Goal: Find specific page/section: Find specific page/section

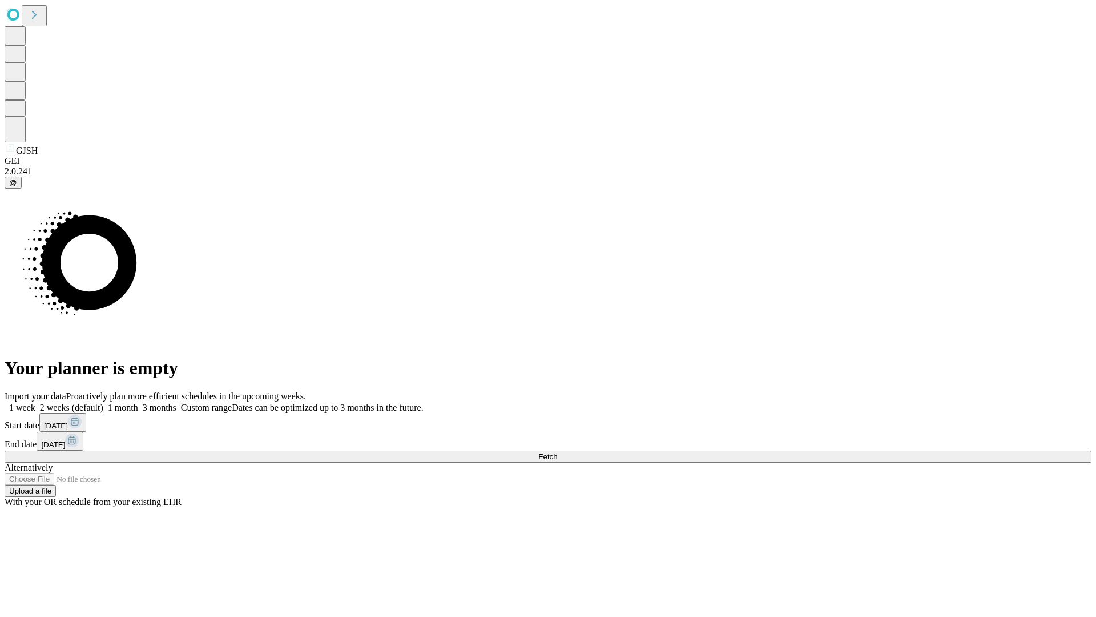
click at [557, 452] on span "Fetch" at bounding box center [547, 456] width 19 height 9
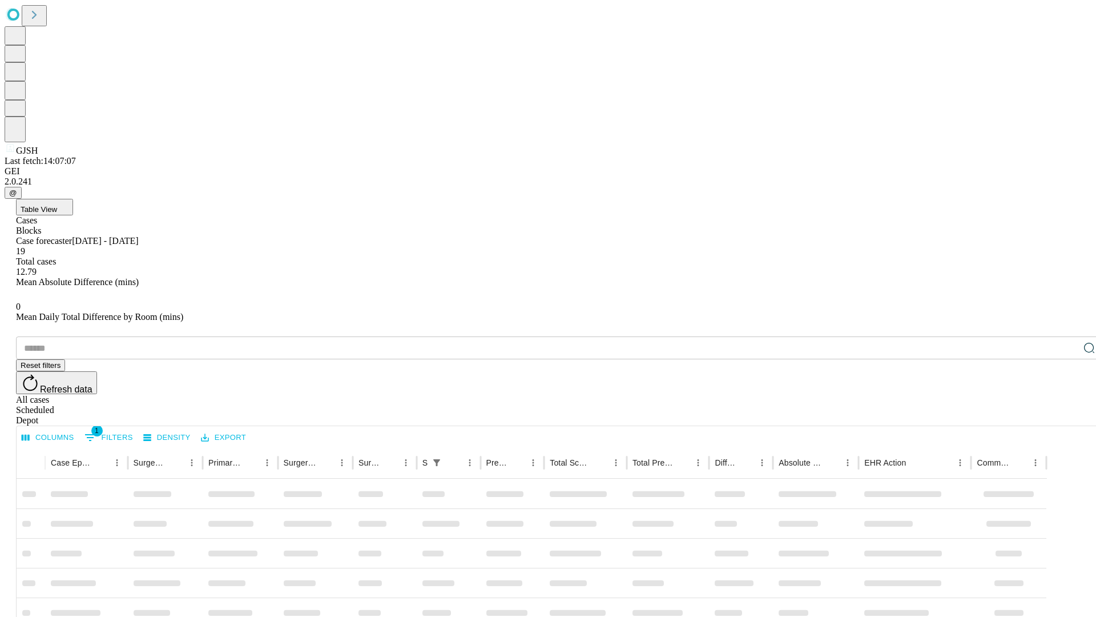
click at [1067, 415] on div "Depot" at bounding box center [559, 420] width 1087 height 10
